Goal: Information Seeking & Learning: Learn about a topic

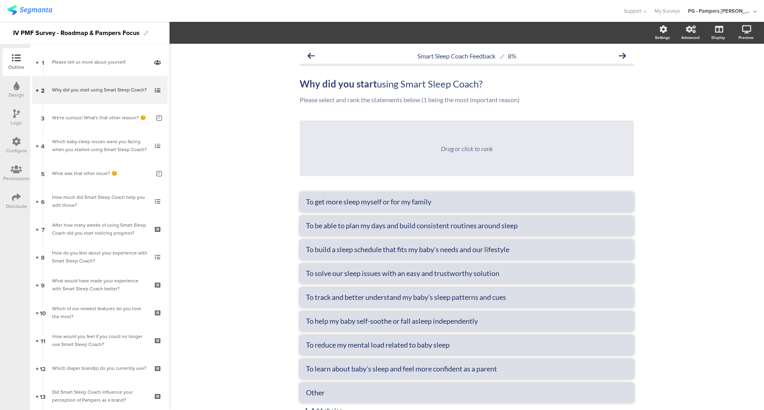
click at [37, 10] on img at bounding box center [29, 10] width 45 height 10
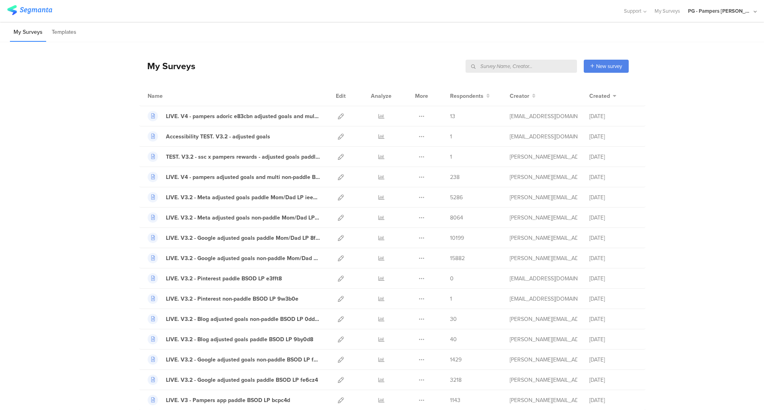
click at [558, 62] on input "text" at bounding box center [520, 66] width 111 height 13
type input "pmf"
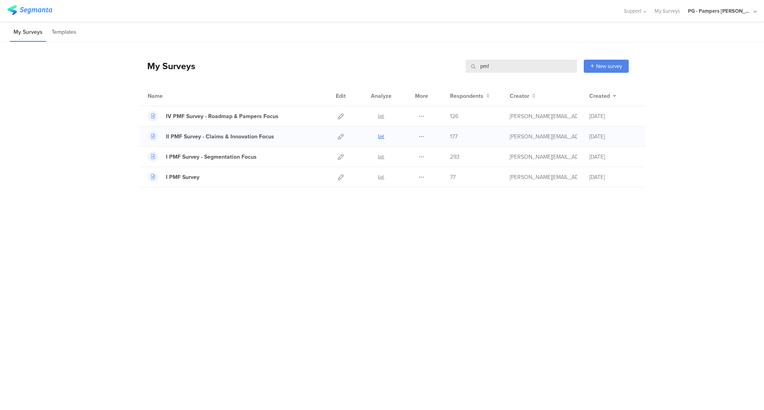
click at [381, 138] on icon at bounding box center [381, 137] width 6 height 6
click at [383, 176] on icon at bounding box center [381, 177] width 6 height 6
click at [382, 158] on icon at bounding box center [381, 157] width 6 height 6
click at [381, 136] on icon at bounding box center [381, 137] width 6 height 6
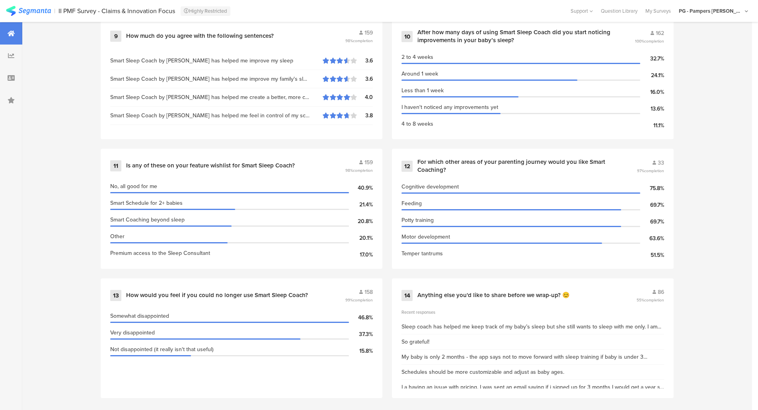
scroll to position [883, 0]
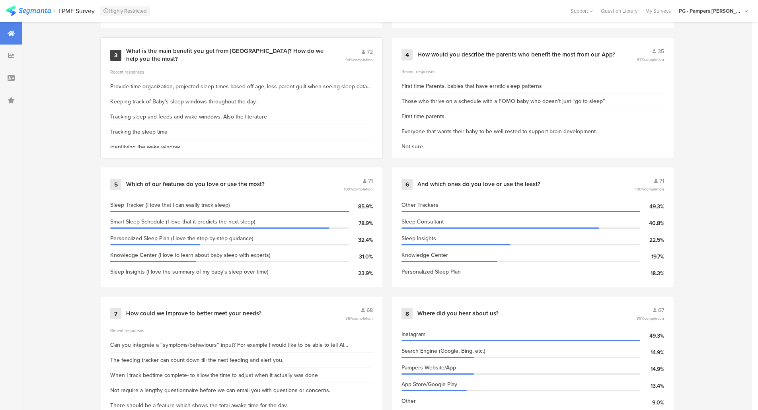
scroll to position [465, 0]
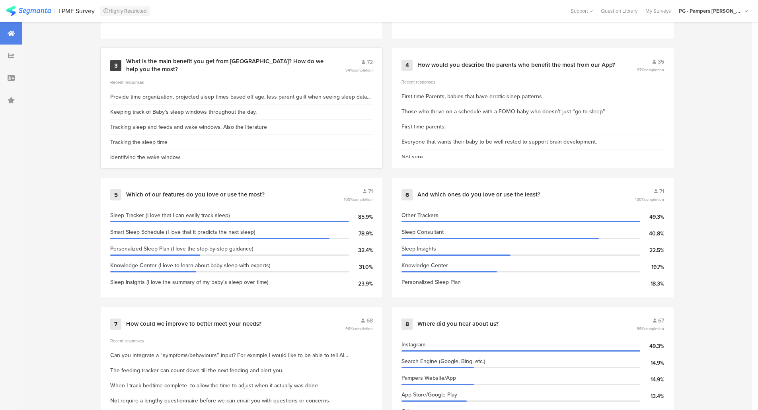
click at [269, 70] on div "3 What is the main benefit you get from us? How do we help you the most? 72 94%…" at bounding box center [241, 66] width 263 height 16
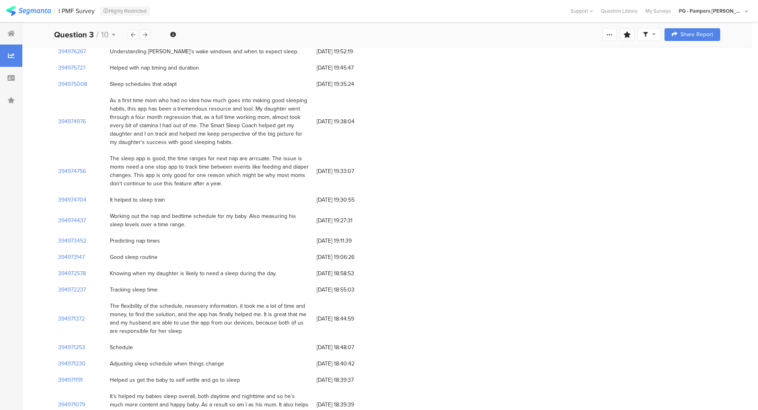
scroll to position [915, 0]
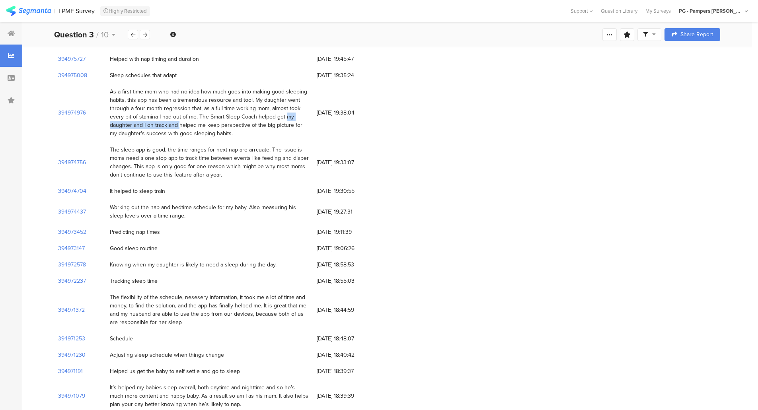
drag, startPoint x: 275, startPoint y: 84, endPoint x: 167, endPoint y: 88, distance: 107.5
click at [167, 88] on div "As a first time mom who had no idea how much goes into making good sleeping hab…" at bounding box center [209, 113] width 199 height 50
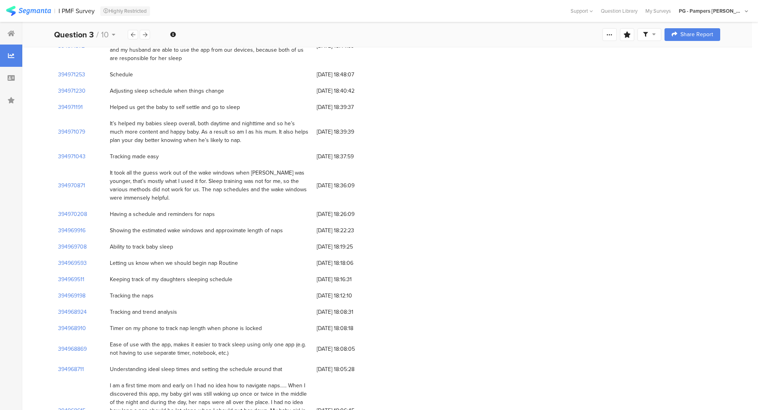
scroll to position [1194, 0]
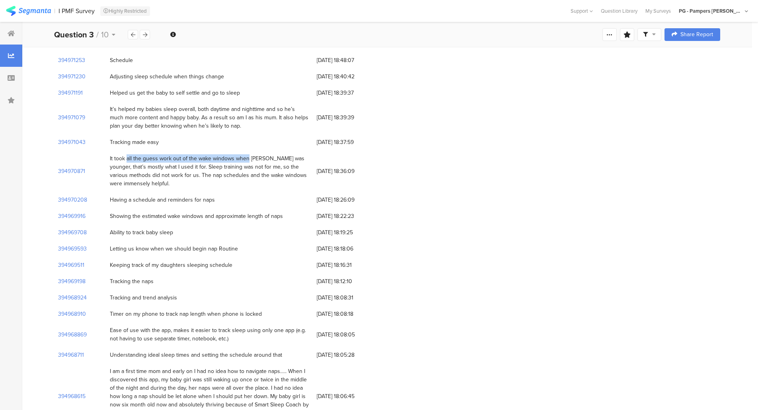
drag, startPoint x: 114, startPoint y: 114, endPoint x: 232, endPoint y: 115, distance: 118.2
click at [232, 154] on div "It took all the guess work out of the wake windows when Victor was younger, tha…" at bounding box center [209, 170] width 199 height 33
copy div "took all the guess work out of the wake windows"
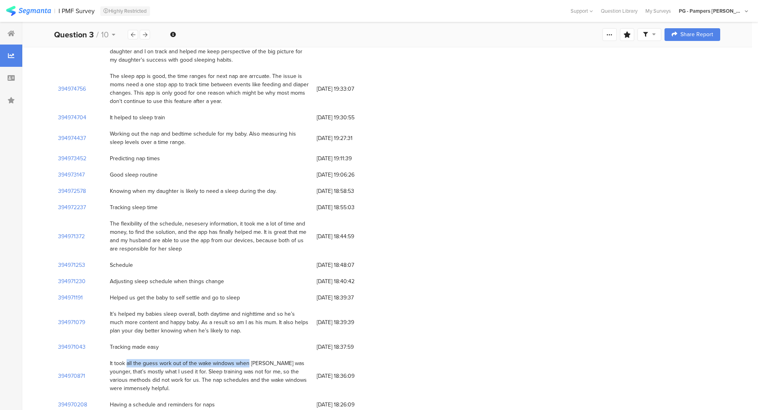
scroll to position [942, 0]
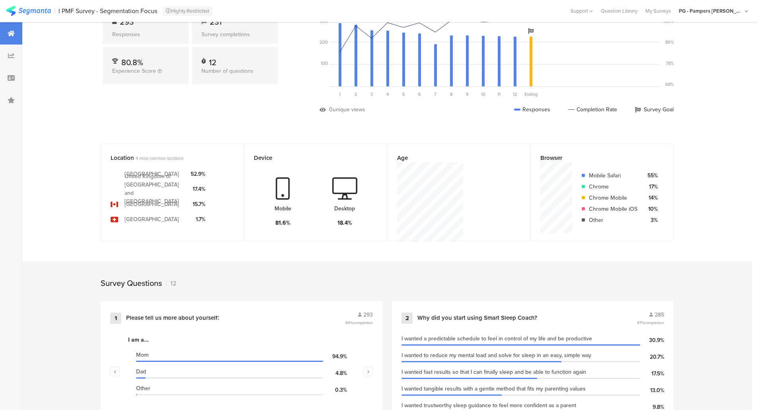
scroll to position [239, 0]
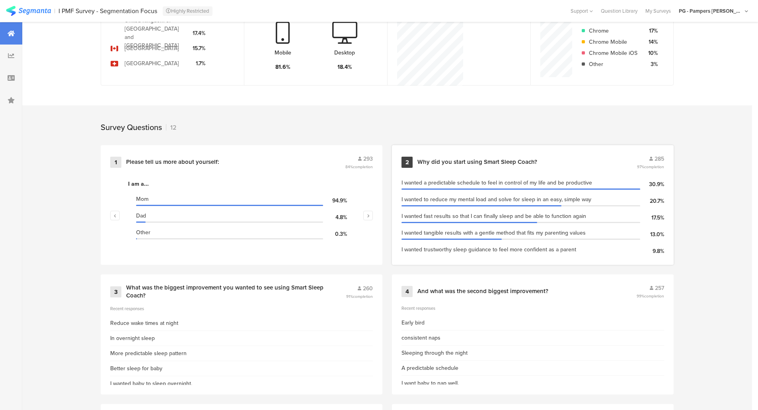
click at [471, 162] on div "Why did you start using Smart Sleep Coach?" at bounding box center [477, 162] width 120 height 8
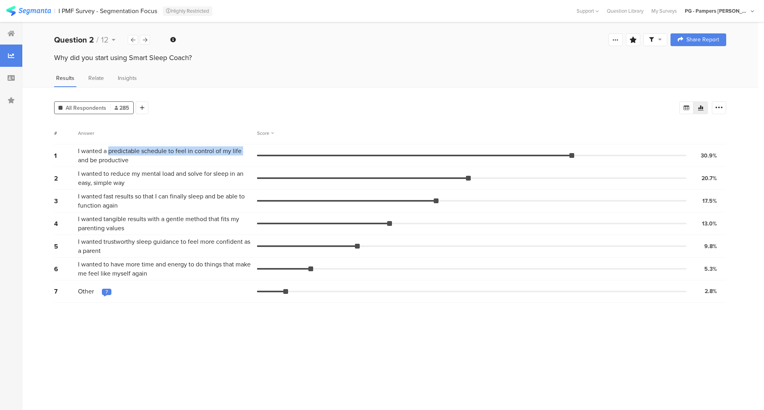
drag, startPoint x: 109, startPoint y: 150, endPoint x: 243, endPoint y: 154, distance: 133.7
click at [243, 154] on span "I wanted a predictable schedule to feel in control of my life and be productive" at bounding box center [165, 155] width 175 height 18
copy span "predictable schedule to feel in control of my life"
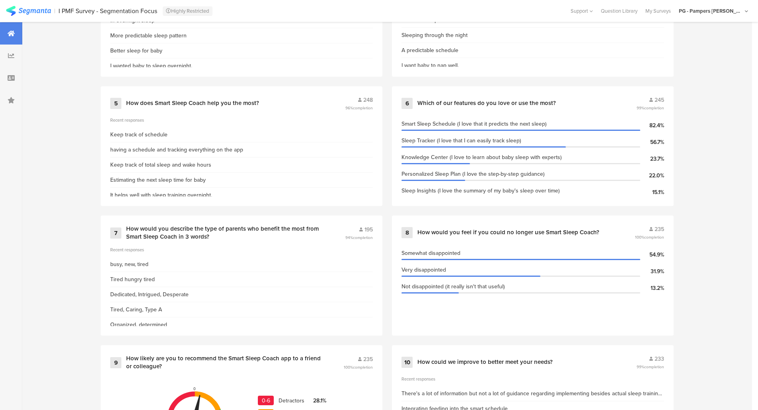
scroll to position [358, 0]
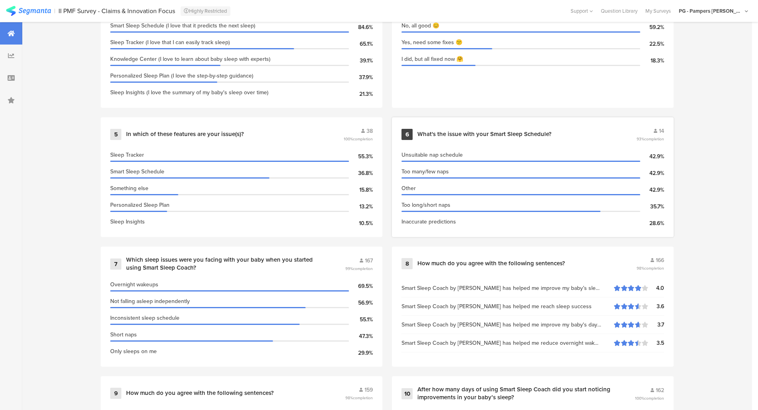
scroll to position [525, 0]
